Goal: Find specific page/section: Find specific page/section

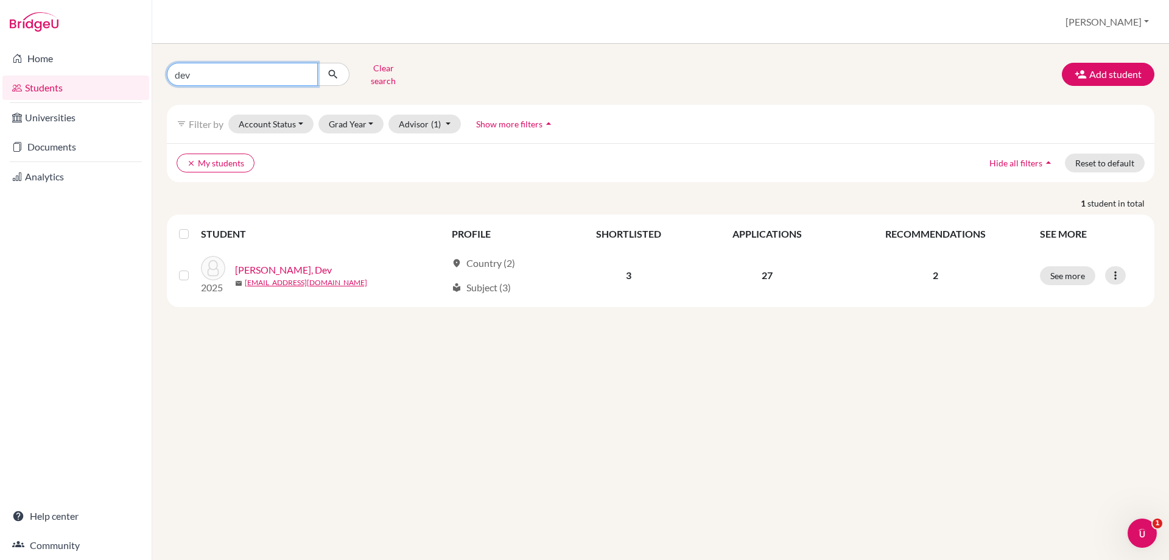
drag, startPoint x: 199, startPoint y: 71, endPoint x: 166, endPoint y: 66, distance: 33.2
click at [167, 68] on input "dev" at bounding box center [242, 74] width 151 height 23
type input "[PERSON_NAME]"
click button "submit" at bounding box center [333, 74] width 32 height 23
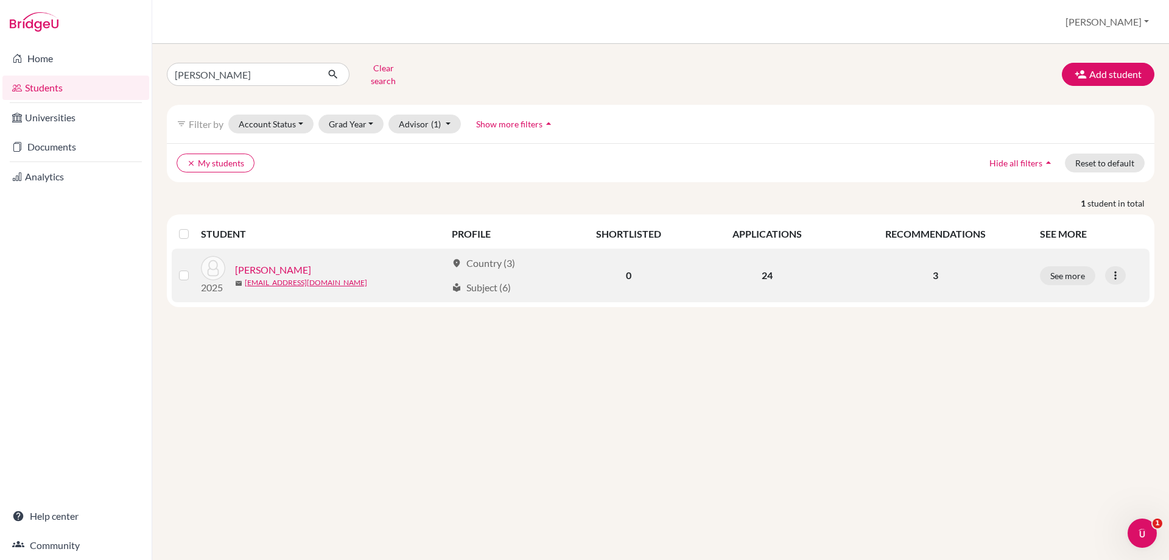
click at [256, 262] on link "[PERSON_NAME]" at bounding box center [273, 269] width 76 height 15
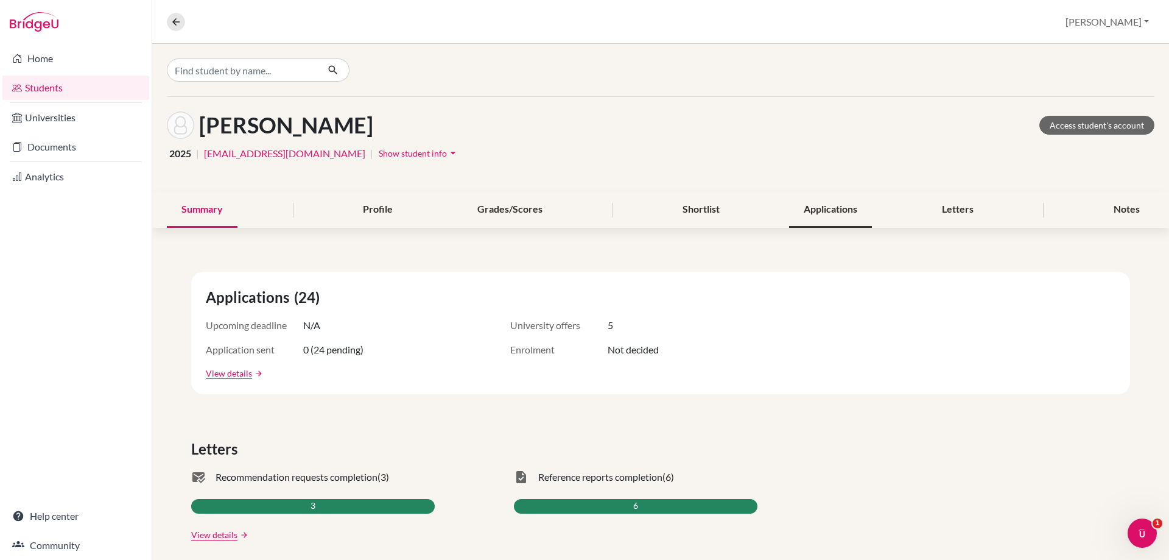
click at [859, 213] on div "Applications" at bounding box center [830, 210] width 83 height 36
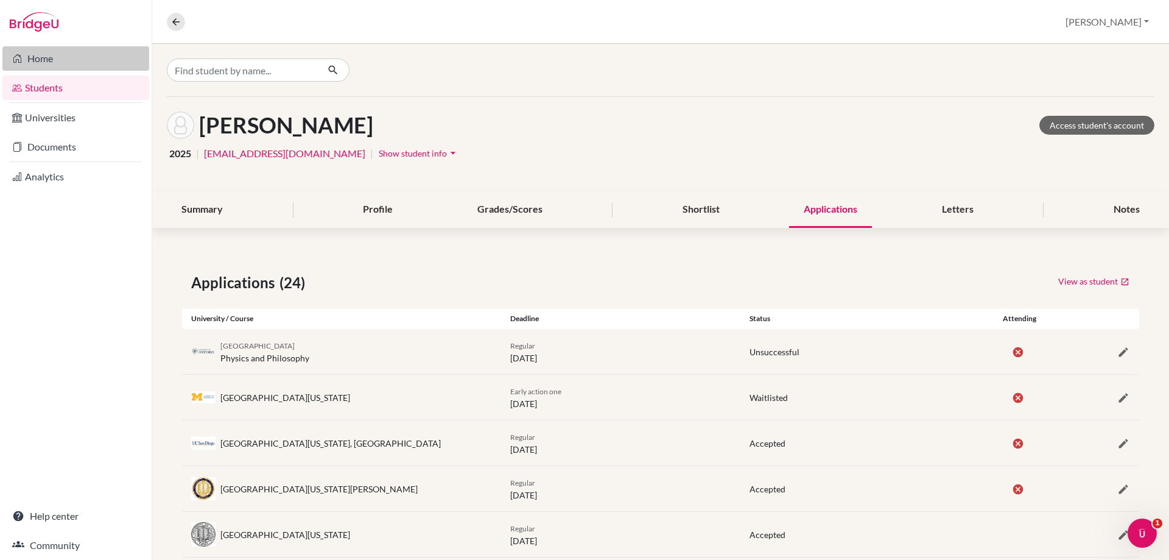
click at [65, 60] on link "Home" at bounding box center [75, 58] width 147 height 24
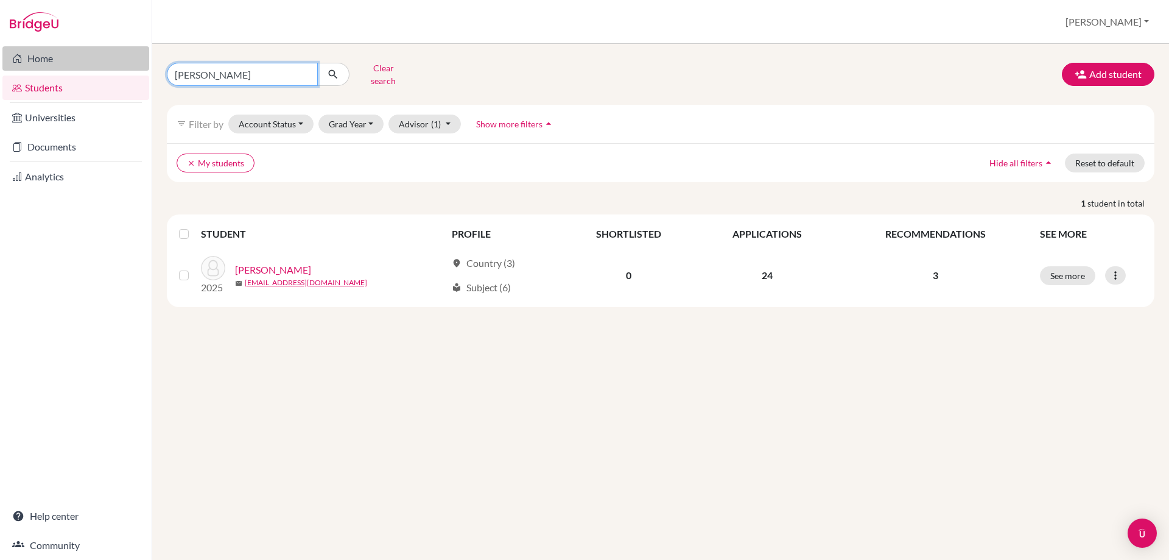
drag, startPoint x: 206, startPoint y: 65, endPoint x: 130, endPoint y: 65, distance: 76.7
click at [130, 66] on div "Home Students Universities Documents Analytics Help center Community Students o…" at bounding box center [584, 280] width 1169 height 560
type input "dev"
click button "submit" at bounding box center [333, 74] width 32 height 23
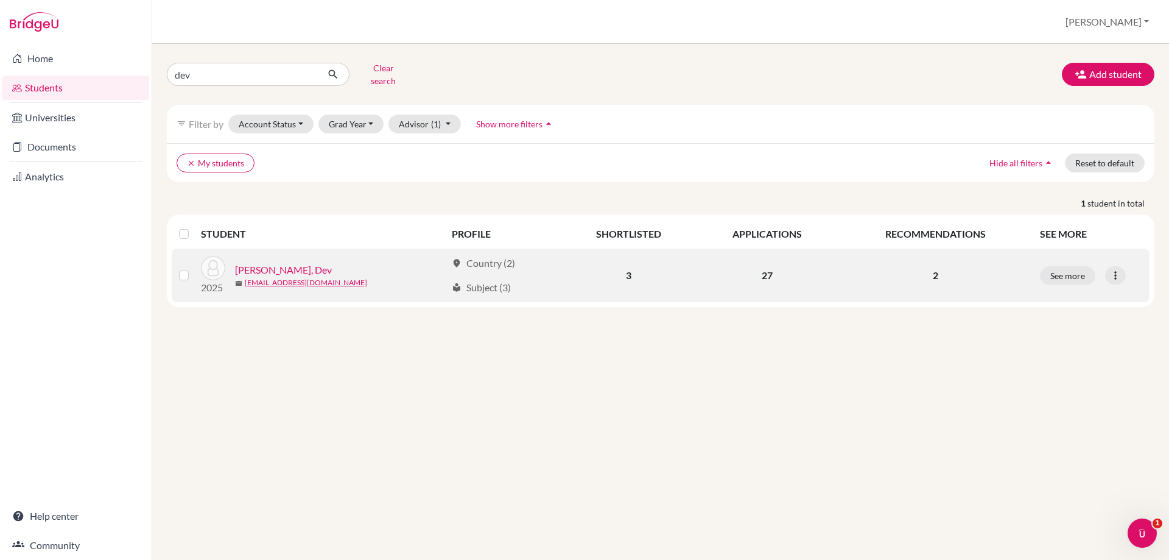
click at [256, 262] on link "[PERSON_NAME], Dev" at bounding box center [283, 269] width 97 height 15
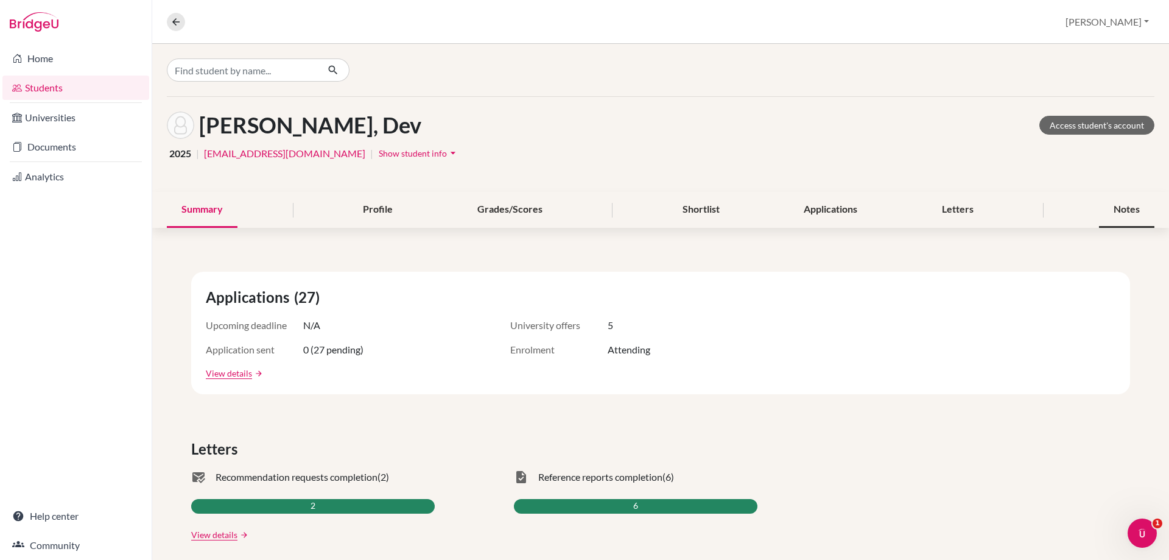
click at [1115, 214] on div "Notes" at bounding box center [1126, 210] width 55 height 36
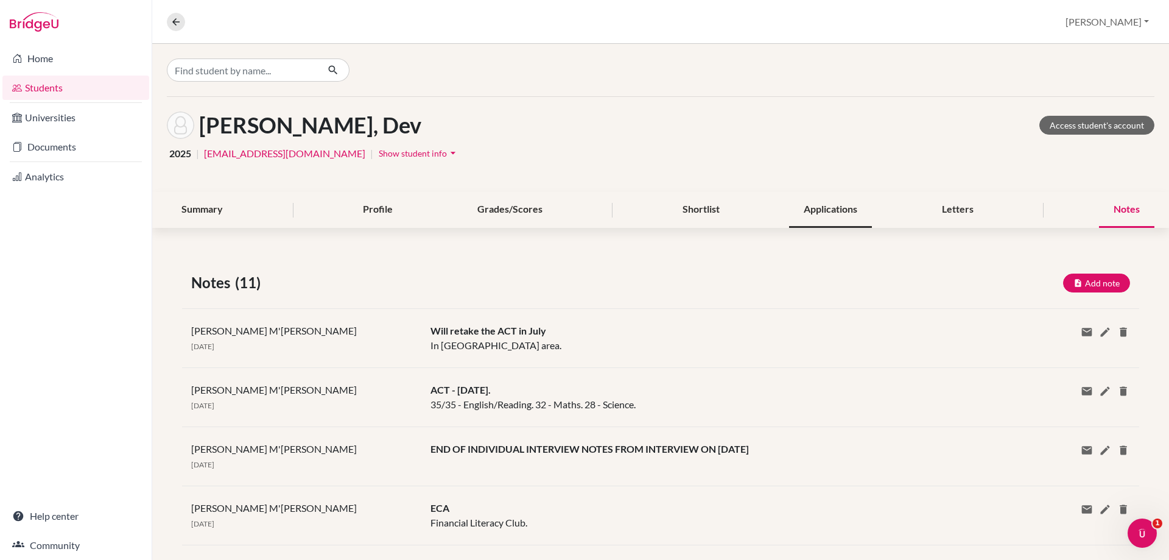
click at [858, 212] on div "Applications" at bounding box center [830, 210] width 83 height 36
